Goal: Transaction & Acquisition: Purchase product/service

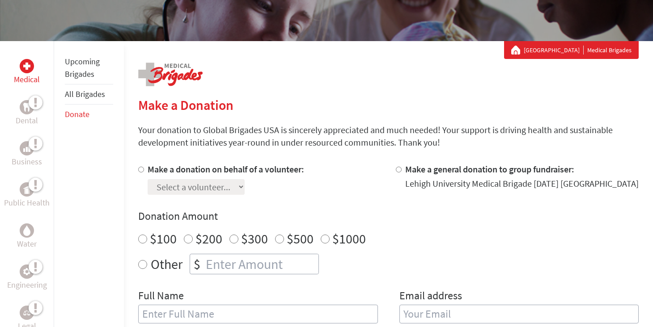
scroll to position [130, 0]
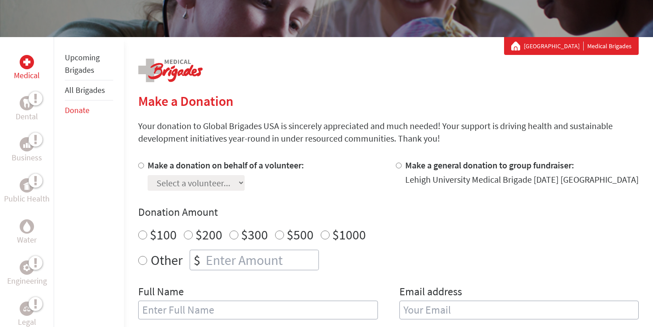
click at [398, 169] on div at bounding box center [400, 175] width 9 height 32
click at [397, 164] on input "Make a general donation to group fundraiser:" at bounding box center [399, 166] width 6 height 6
radio input "true"
click at [144, 165] on div at bounding box center [142, 175] width 9 height 32
click at [141, 165] on input "Make a donation on behalf of a volunteer:" at bounding box center [141, 166] width 6 height 6
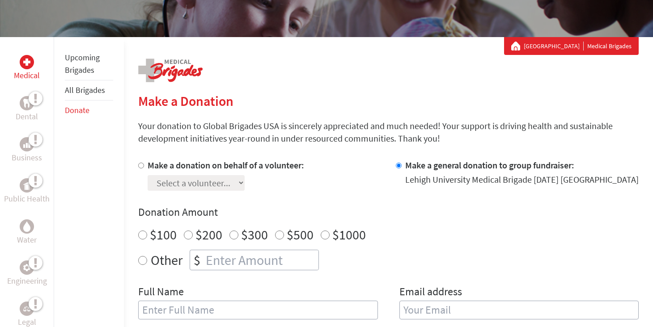
radio input "true"
click at [240, 182] on select "Select a volunteer... [PERSON_NAME] [PERSON_NAME] [PERSON_NAME] [PERSON_NAME] […" at bounding box center [195, 183] width 97 height 16
click at [399, 164] on input "Make a general donation to group fundraiser:" at bounding box center [399, 166] width 6 height 6
radio input "true"
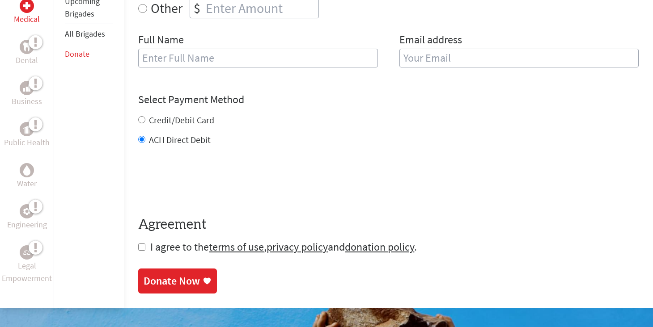
scroll to position [380, 0]
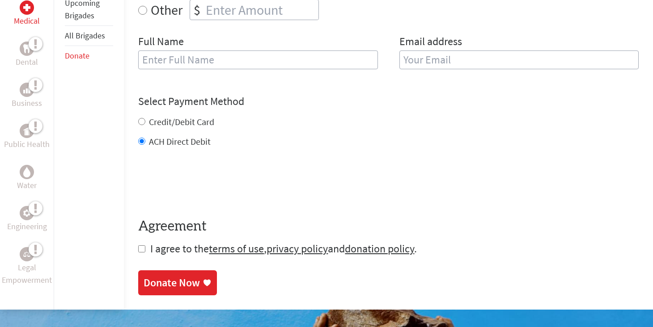
click at [150, 122] on label "Credit/Debit Card" at bounding box center [181, 121] width 65 height 11
click at [145, 122] on input "Credit/Debit Card" at bounding box center [141, 121] width 7 height 7
radio input "true"
click at [143, 252] on input "checkbox" at bounding box center [141, 248] width 7 height 7
checkbox input "true"
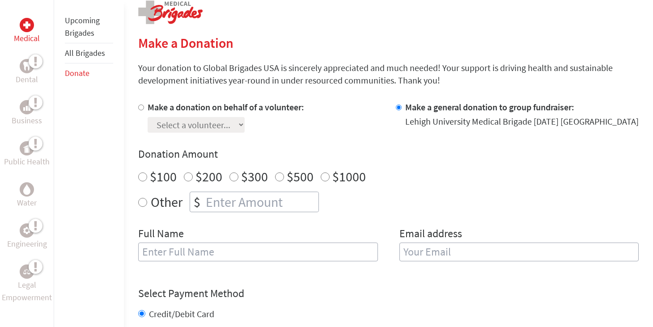
scroll to position [403, 0]
